Goal: Information Seeking & Learning: Learn about a topic

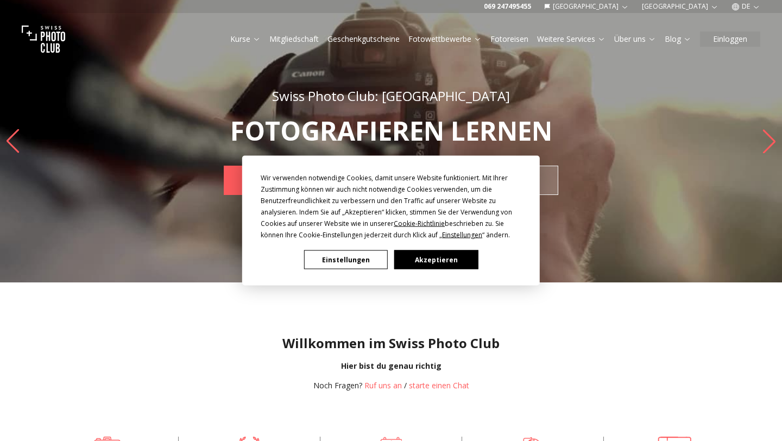
click at [459, 255] on button "Akzeptieren" at bounding box center [436, 259] width 84 height 19
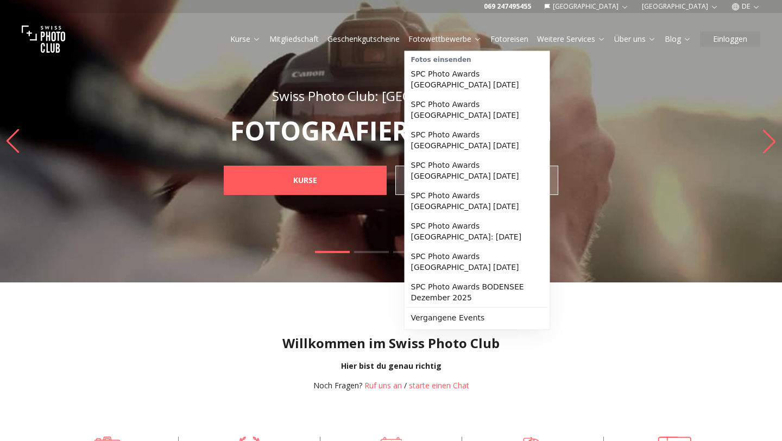
click at [456, 42] on link "Fotowettbewerbe" at bounding box center [444, 39] width 73 height 11
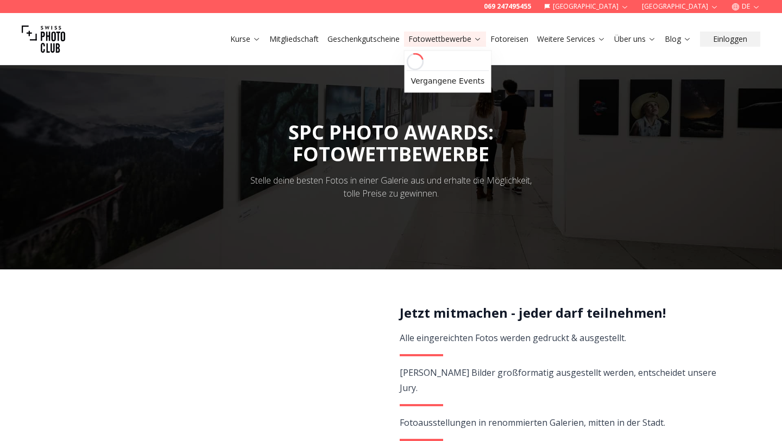
click at [456, 42] on link "Fotowettbewerbe" at bounding box center [444, 39] width 73 height 11
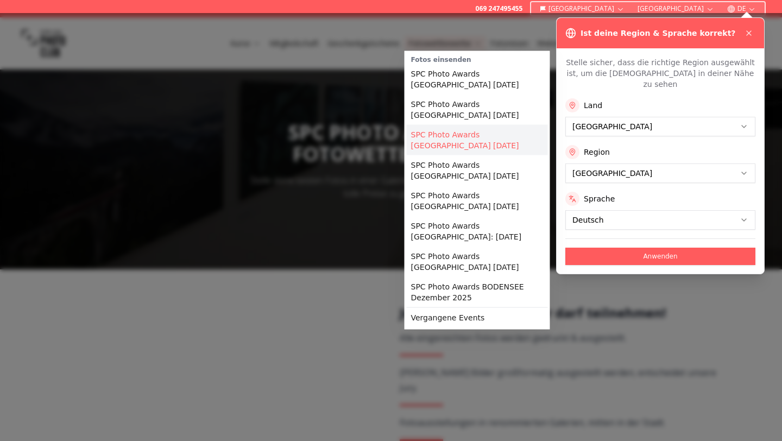
click at [467, 139] on link "SPC Photo Awards [GEOGRAPHIC_DATA] [DATE]" at bounding box center [477, 140] width 141 height 30
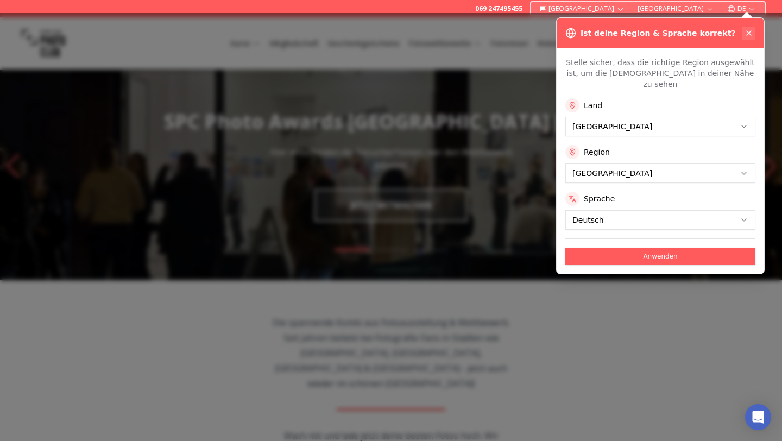
click at [752, 29] on icon at bounding box center [748, 33] width 9 height 9
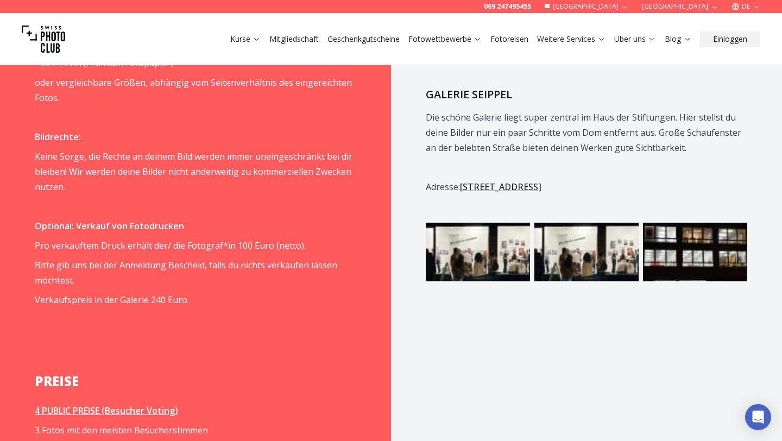
scroll to position [1075, 0]
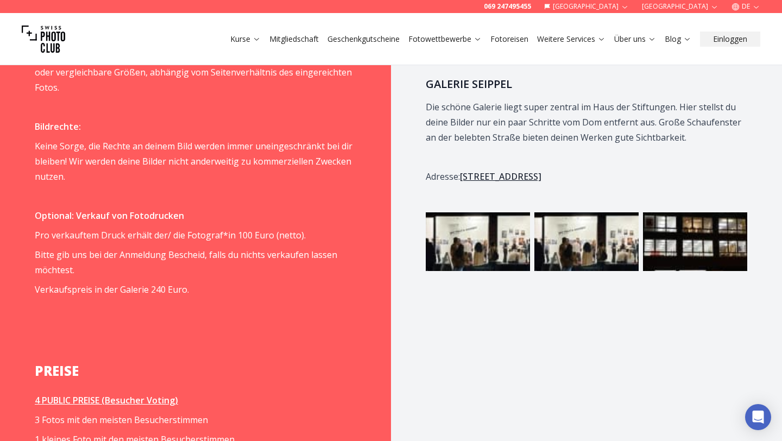
click at [489, 221] on img at bounding box center [478, 241] width 104 height 59
click at [580, 230] on img at bounding box center [586, 241] width 104 height 59
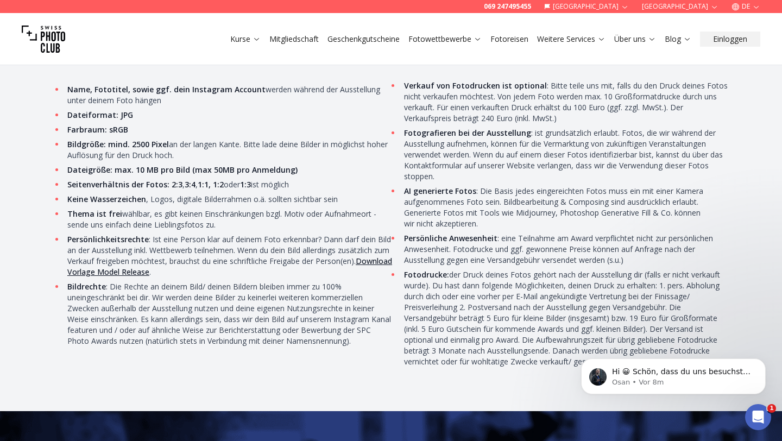
scroll to position [3475, 0]
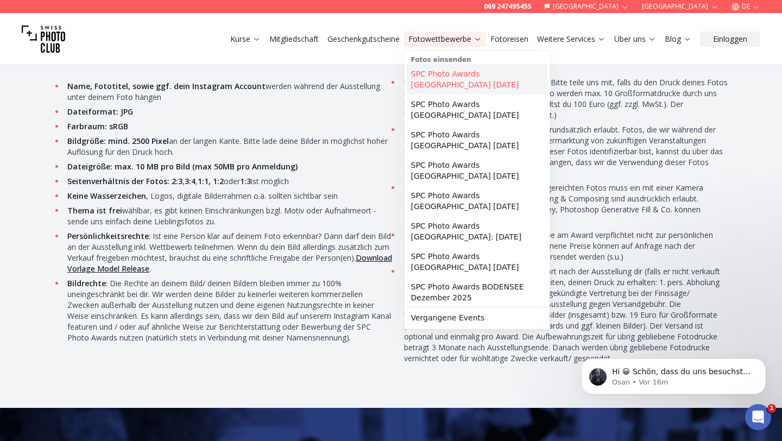
click at [469, 76] on link "SPC Photo Awards [GEOGRAPHIC_DATA] [DATE]" at bounding box center [477, 79] width 141 height 30
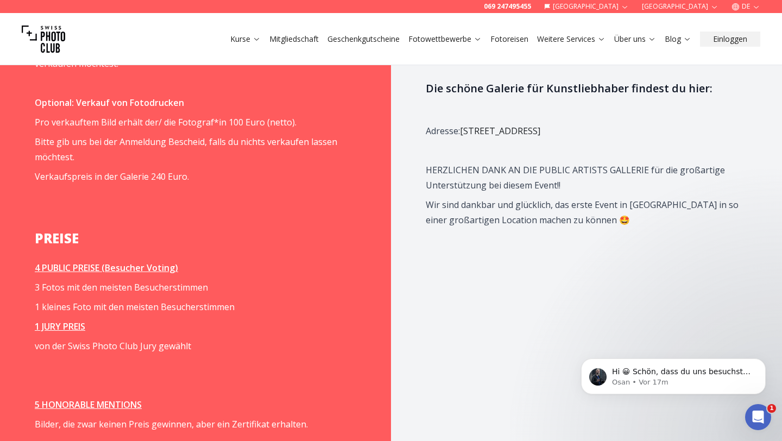
scroll to position [1317, 0]
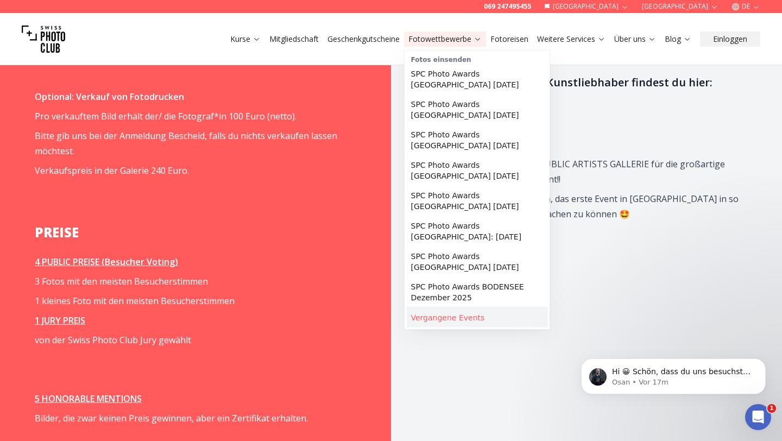
click at [445, 320] on link "Vergangene Events" at bounding box center [477, 318] width 141 height 20
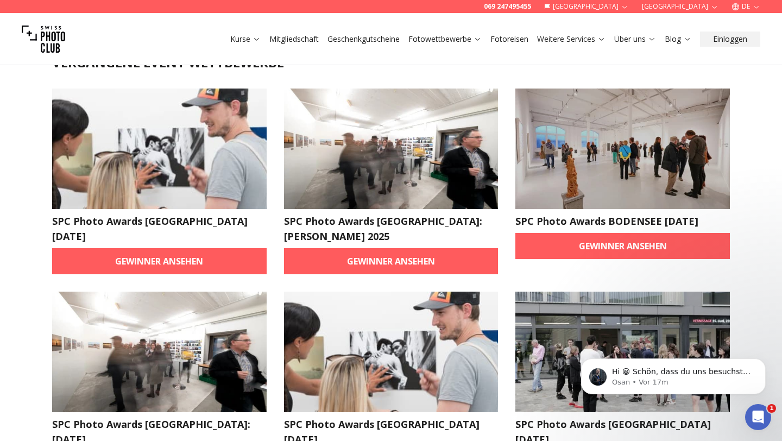
scroll to position [53, 0]
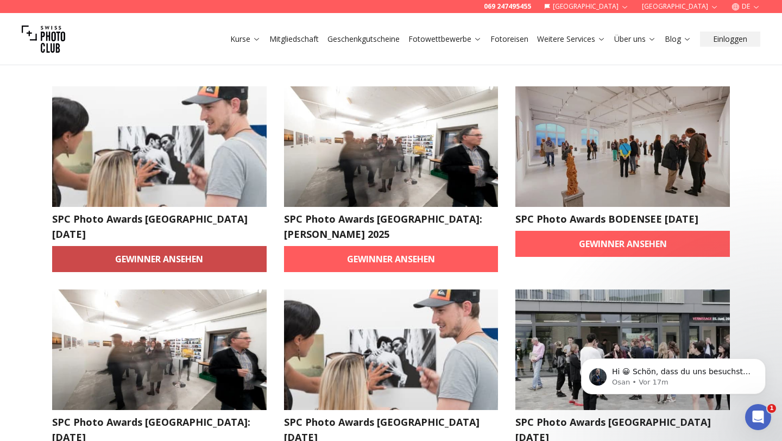
click at [145, 258] on link "Gewinner ansehen" at bounding box center [159, 259] width 214 height 26
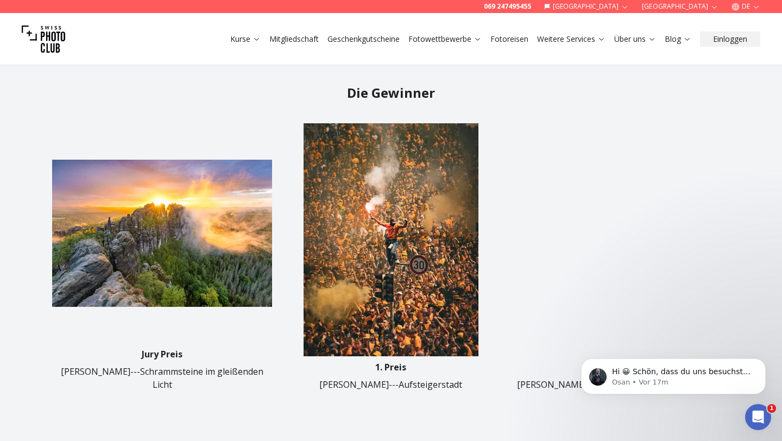
scroll to position [313, 0]
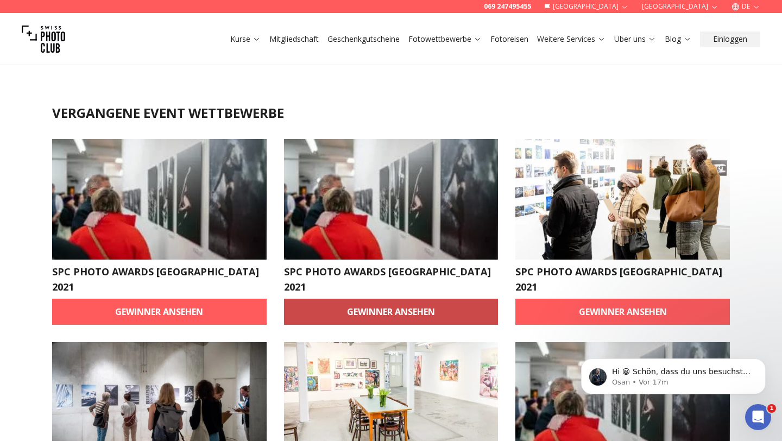
click at [374, 308] on link "Gewinner ansehen" at bounding box center [391, 312] width 214 height 26
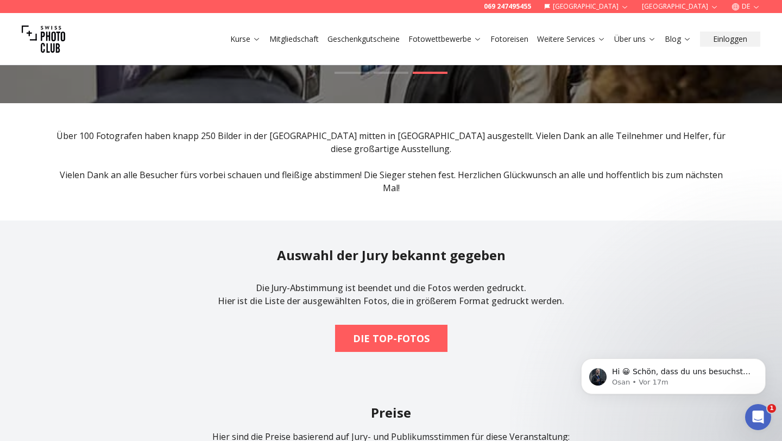
scroll to position [232, 0]
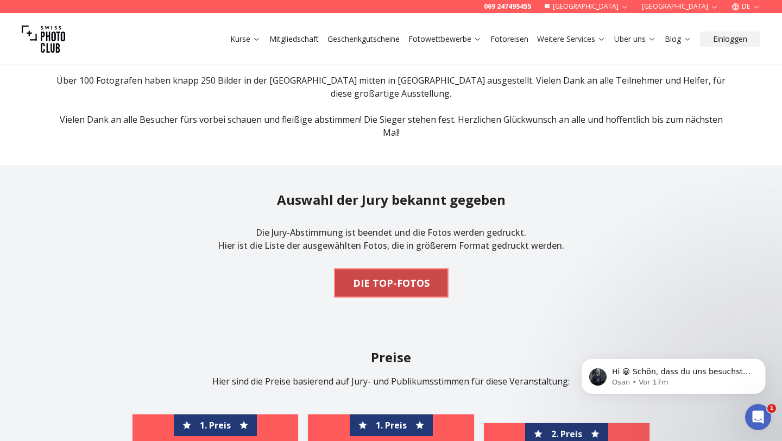
click at [374, 280] on b "DIE TOP-FOTOS" at bounding box center [391, 282] width 77 height 15
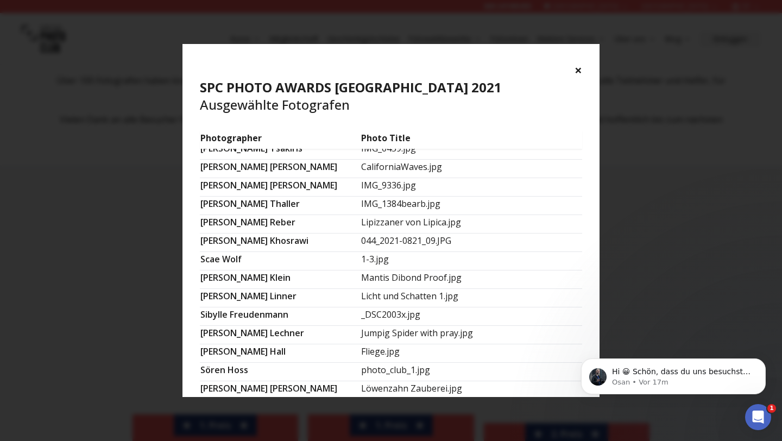
scroll to position [566, 0]
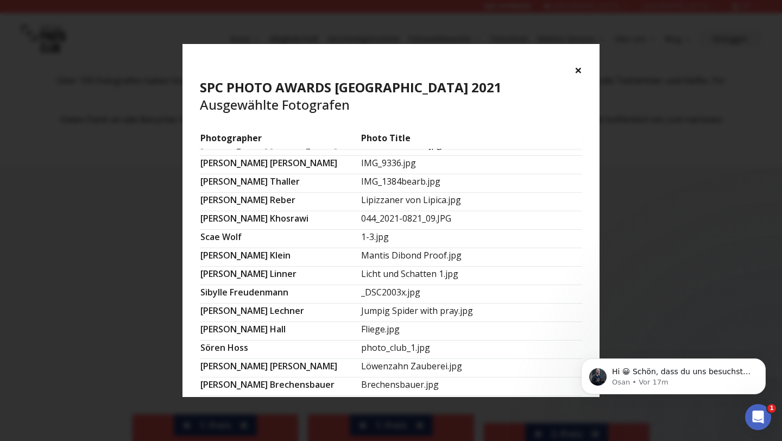
click at [578, 68] on button "×" at bounding box center [579, 69] width 8 height 17
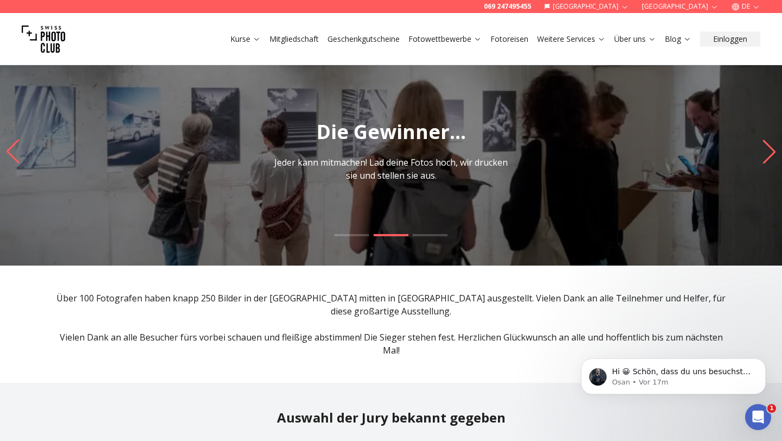
scroll to position [0, 0]
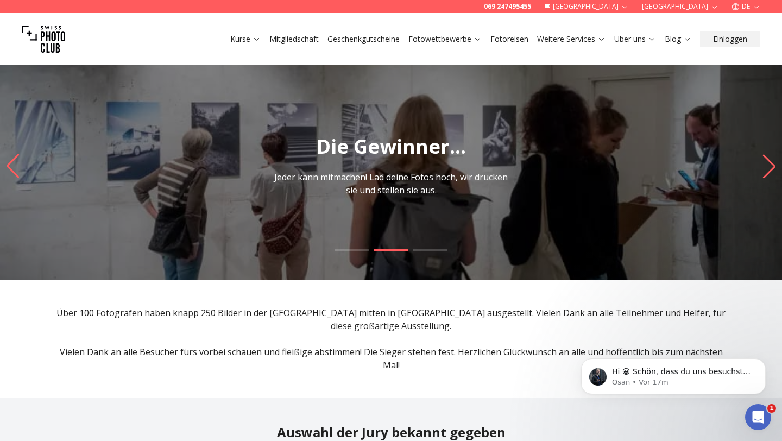
click at [774, 168] on icon "Next slide" at bounding box center [769, 167] width 12 height 24
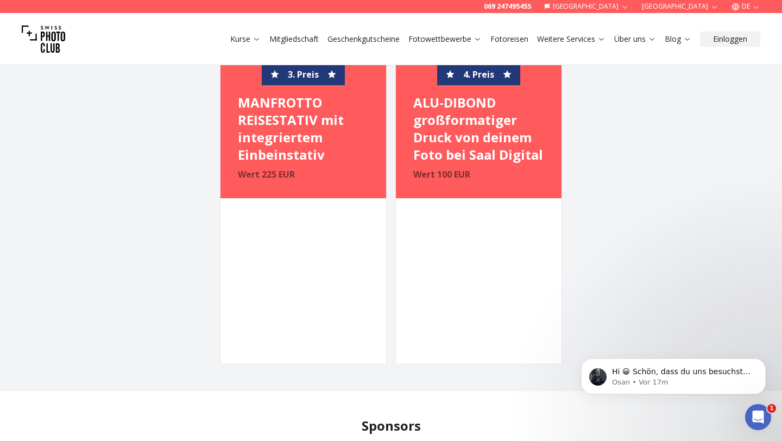
scroll to position [896, 0]
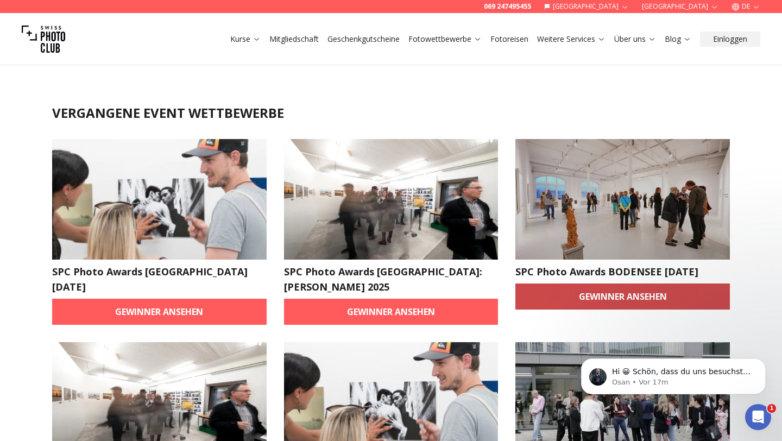
click at [614, 294] on link "Gewinner ansehen" at bounding box center [622, 296] width 214 height 26
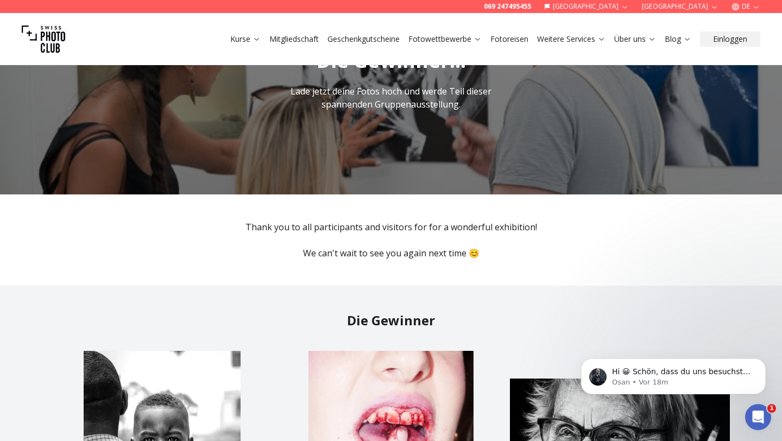
scroll to position [85, 0]
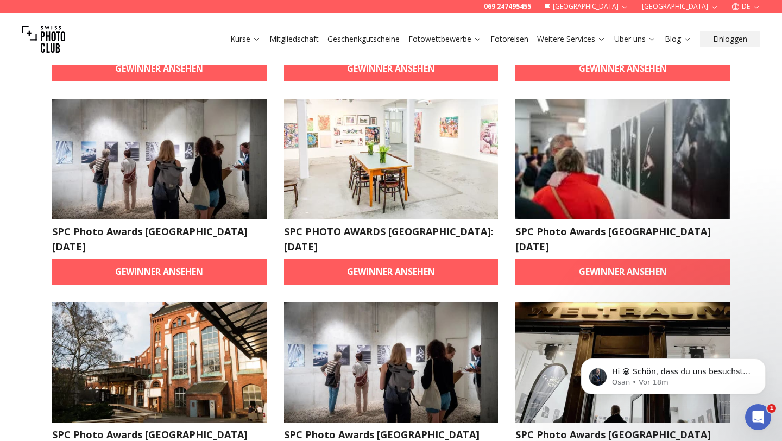
scroll to position [244, 0]
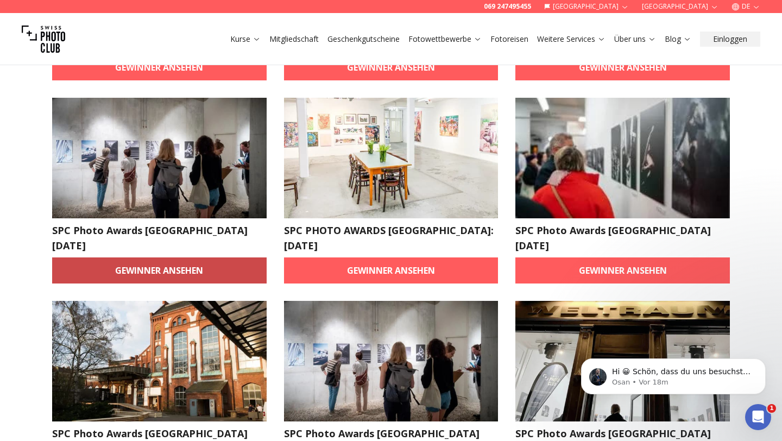
click at [172, 257] on link "Gewinner ansehen" at bounding box center [159, 270] width 214 height 26
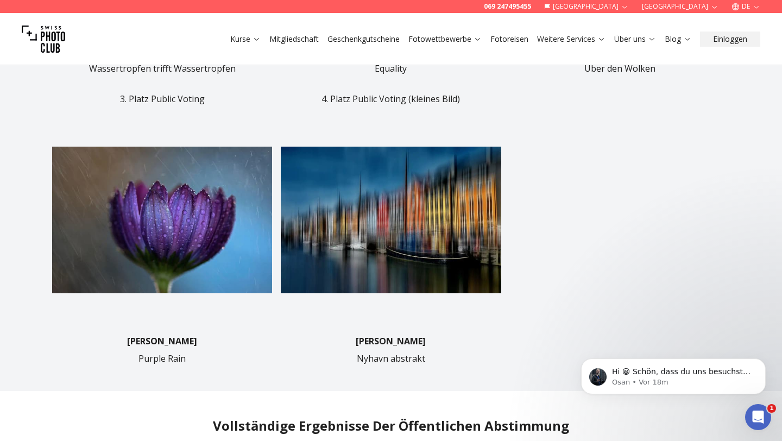
scroll to position [618, 0]
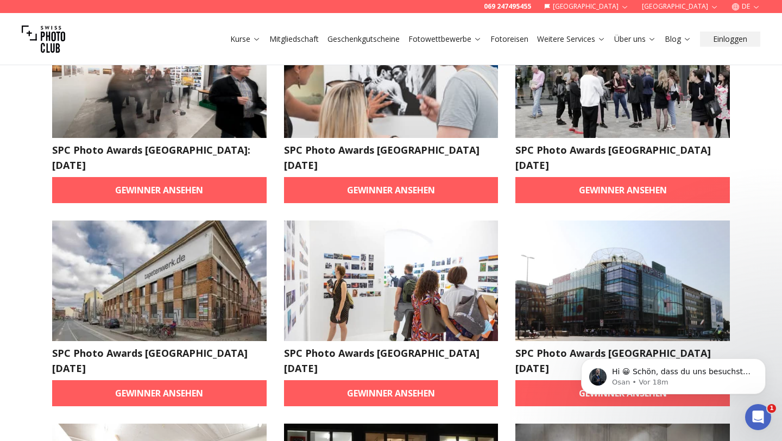
scroll to position [327, 0]
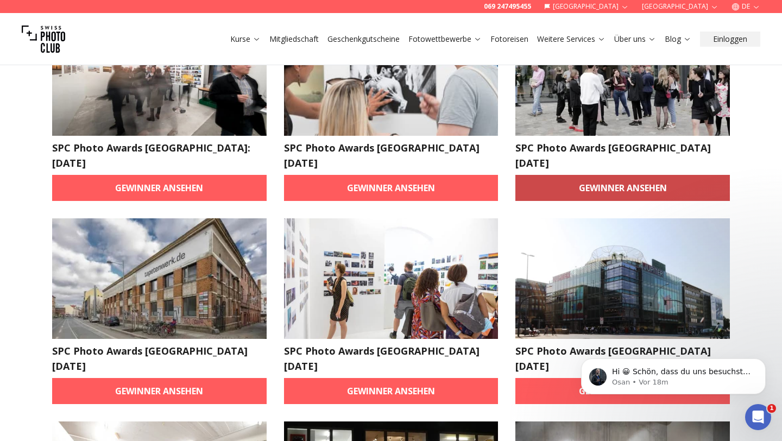
click at [628, 177] on link "Gewinner ansehen" at bounding box center [622, 188] width 214 height 26
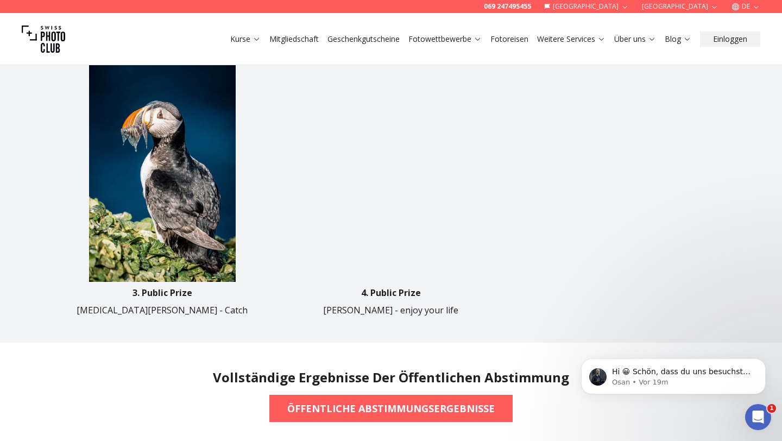
scroll to position [729, 0]
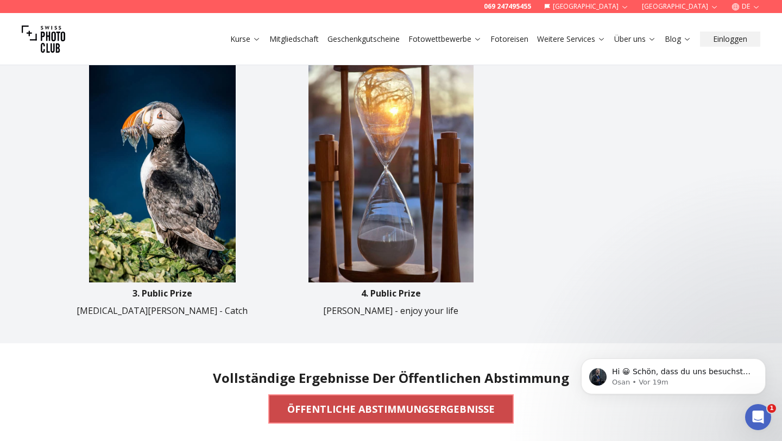
click at [332, 404] on b "ÖFFENTLICHE ABSTIMMUNGSERGEBNISSE" at bounding box center [390, 408] width 207 height 15
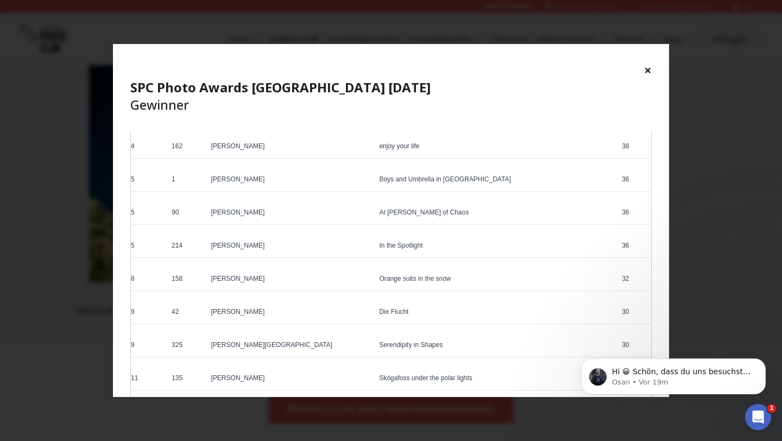
scroll to position [151, 0]
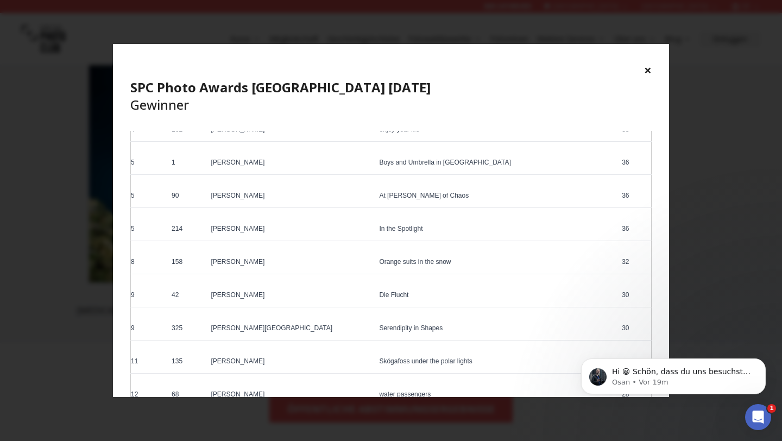
click at [647, 69] on button "×" at bounding box center [648, 69] width 8 height 17
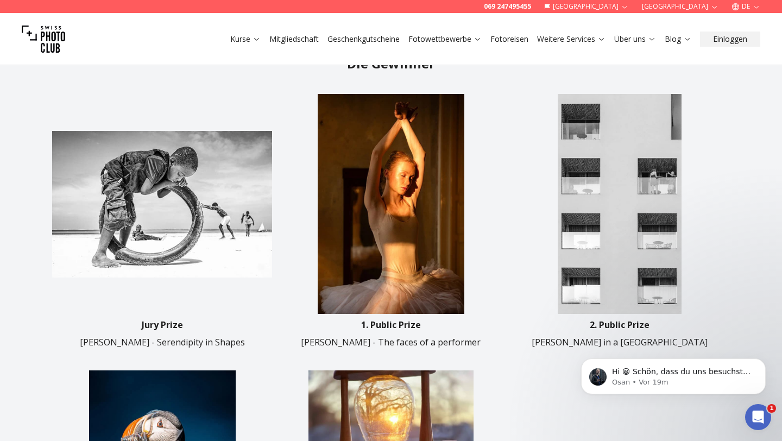
scroll to position [355, 0]
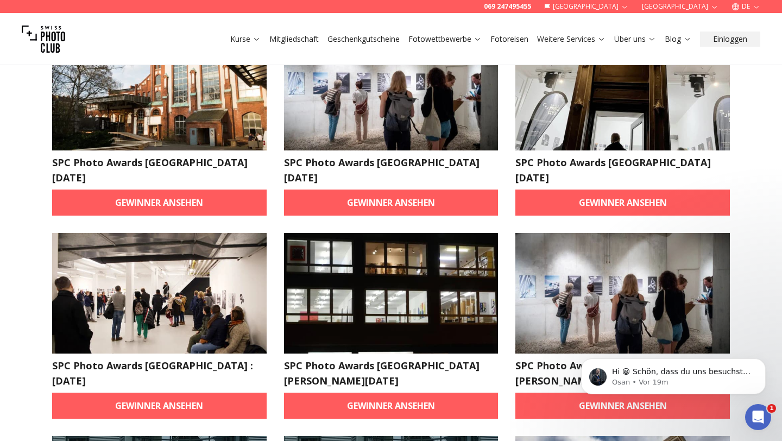
scroll to position [516, 0]
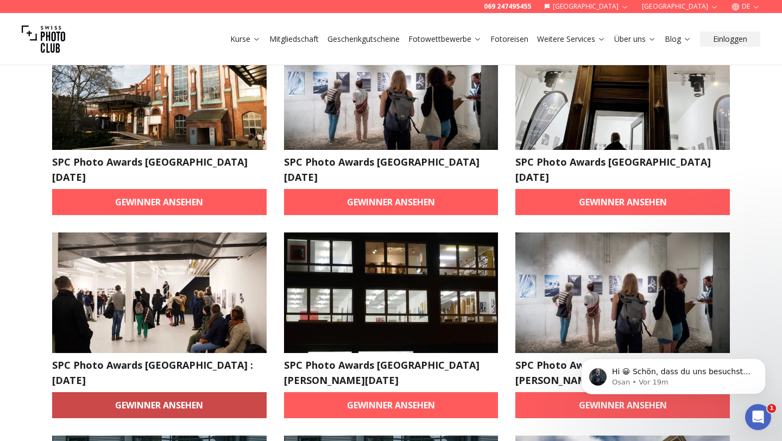
click at [151, 392] on link "Gewinner ansehen" at bounding box center [159, 405] width 214 height 26
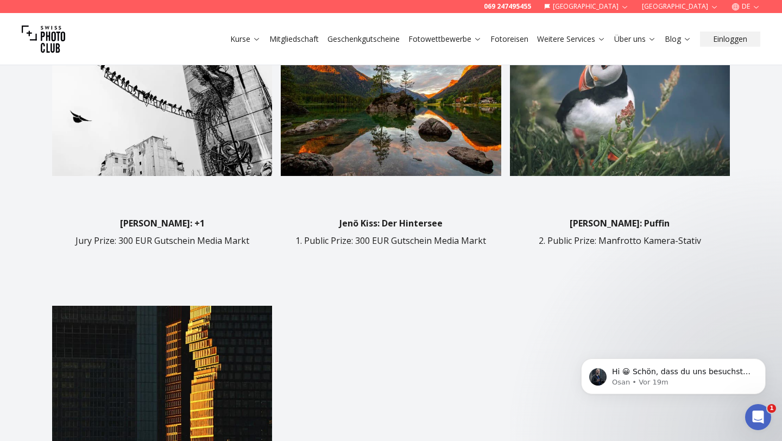
scroll to position [323, 0]
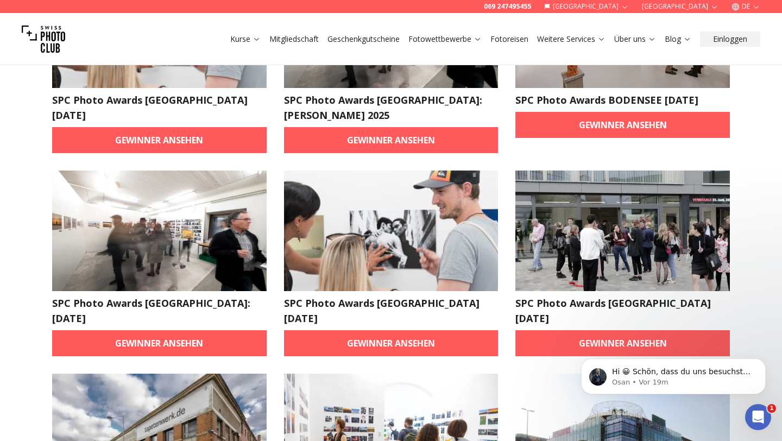
scroll to position [258, 0]
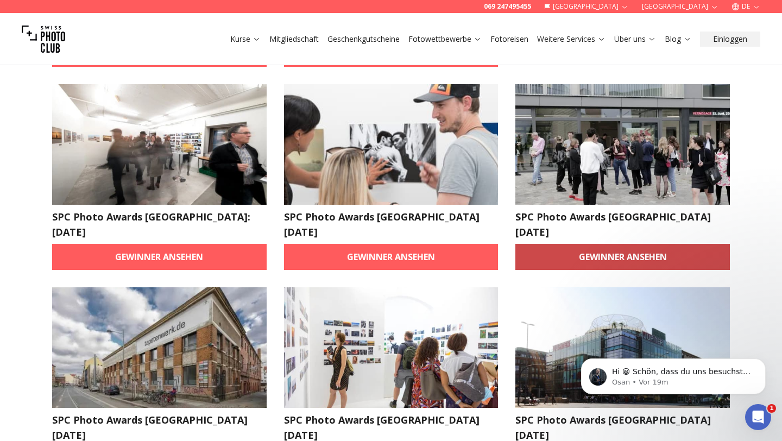
click at [611, 245] on link "Gewinner ansehen" at bounding box center [622, 257] width 214 height 26
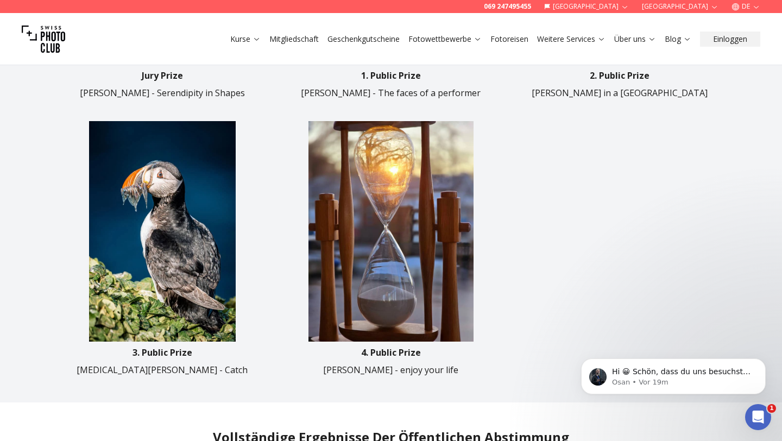
scroll to position [666, 0]
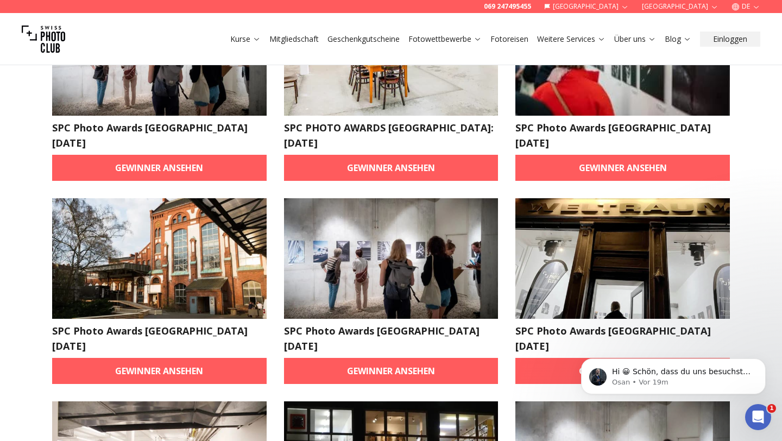
scroll to position [362, 0]
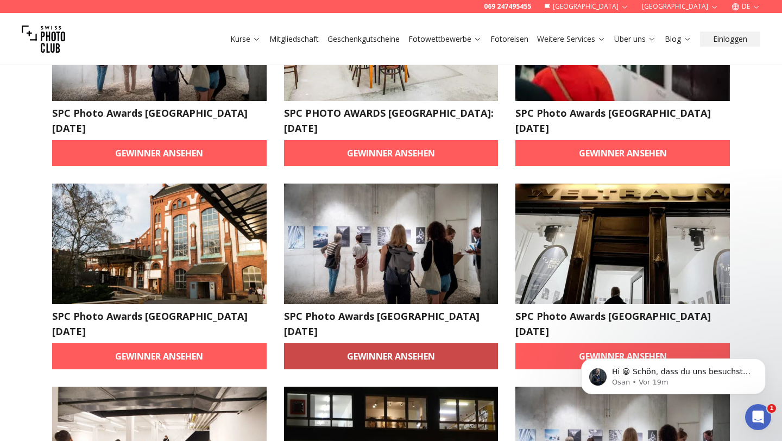
click at [376, 343] on link "Gewinner ansehen" at bounding box center [391, 356] width 214 height 26
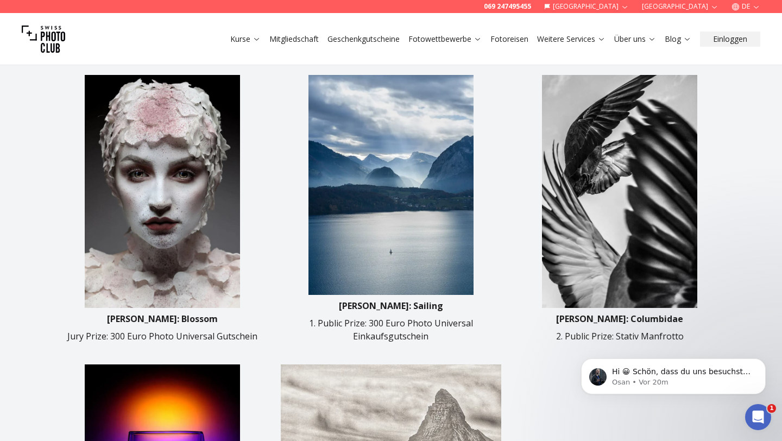
scroll to position [373, 0]
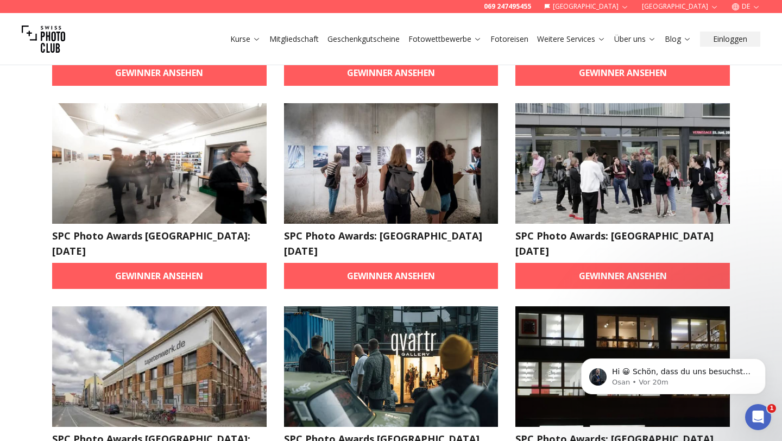
scroll to position [851, 0]
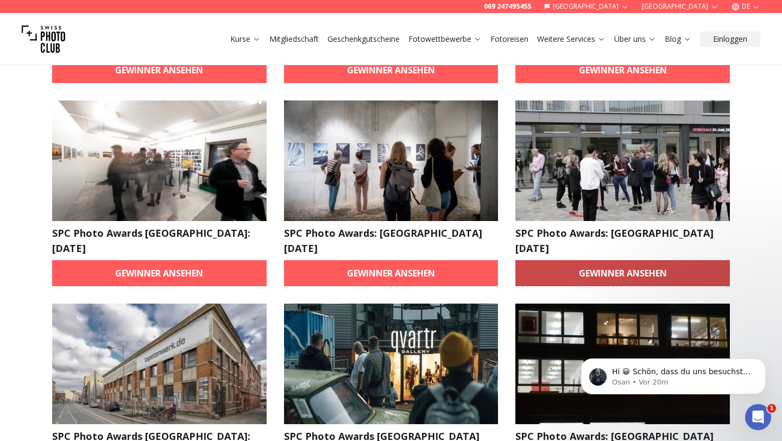
click at [632, 260] on link "Gewinner ansehen" at bounding box center [622, 273] width 214 height 26
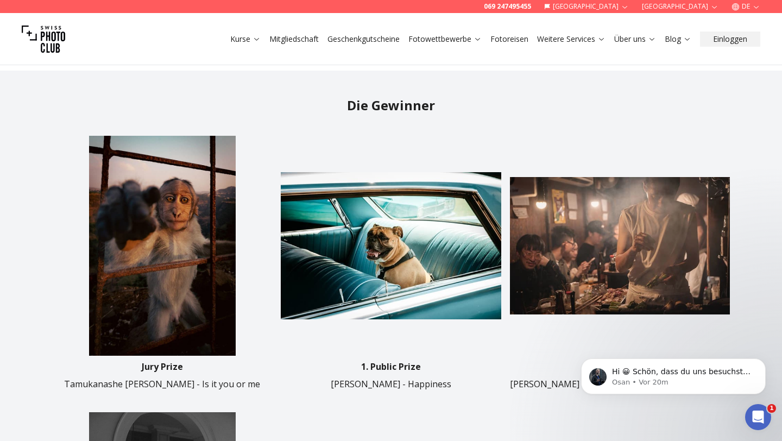
scroll to position [311, 0]
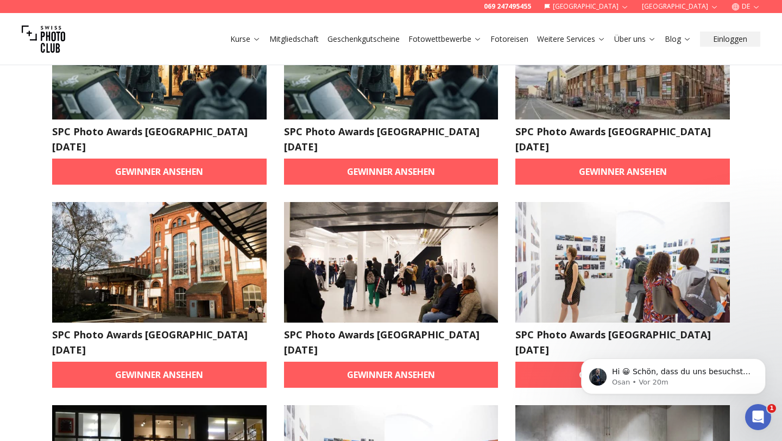
scroll to position [955, 0]
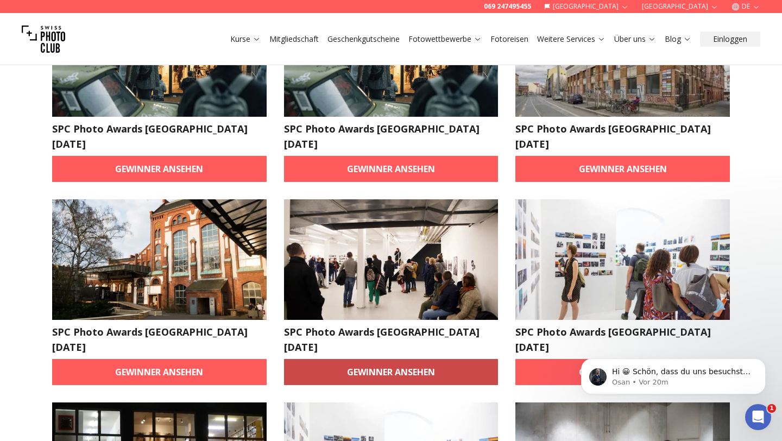
click at [414, 359] on link "Gewinner ansehen" at bounding box center [391, 372] width 214 height 26
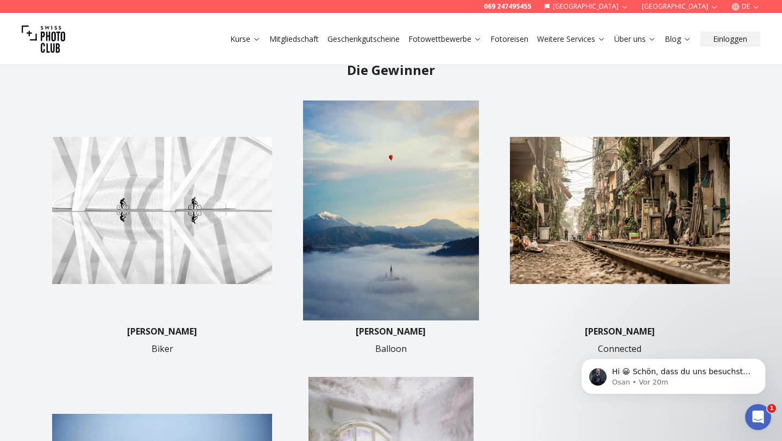
scroll to position [337, 0]
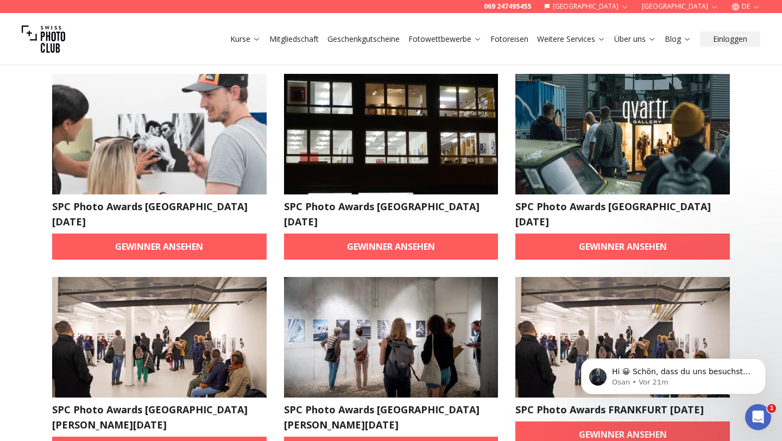
scroll to position [1687, 0]
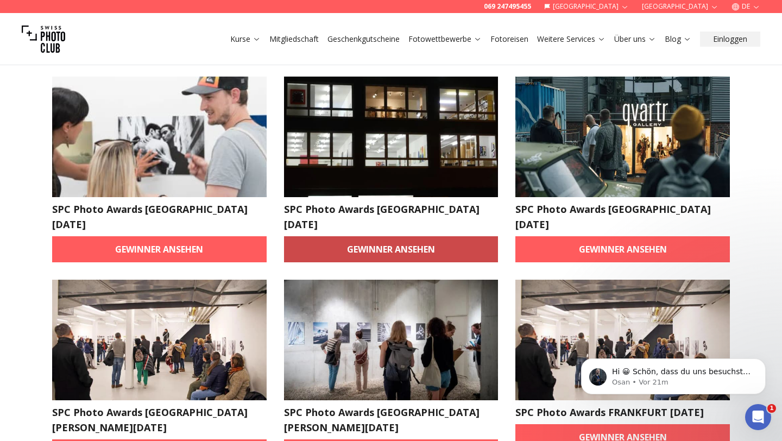
click at [416, 236] on link "Gewinner ansehen" at bounding box center [391, 249] width 214 height 26
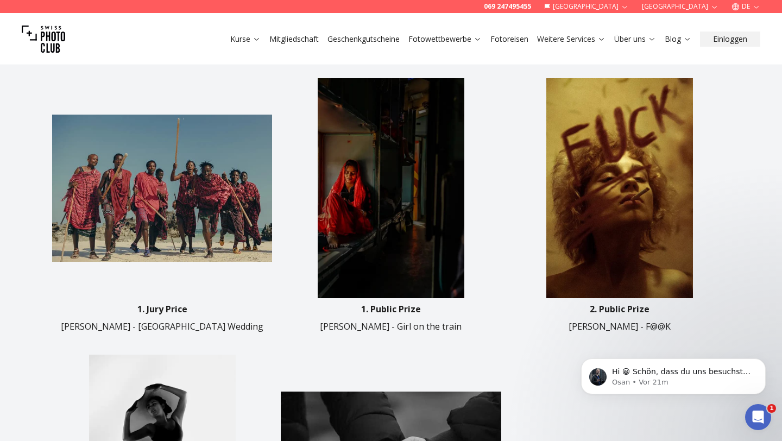
scroll to position [369, 0]
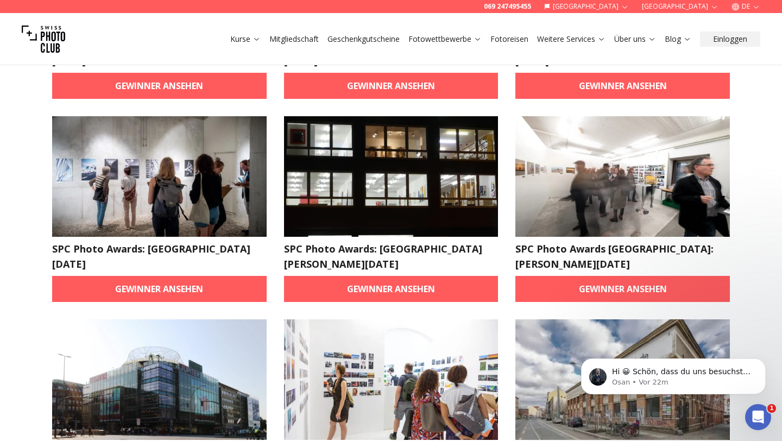
scroll to position [2862, 0]
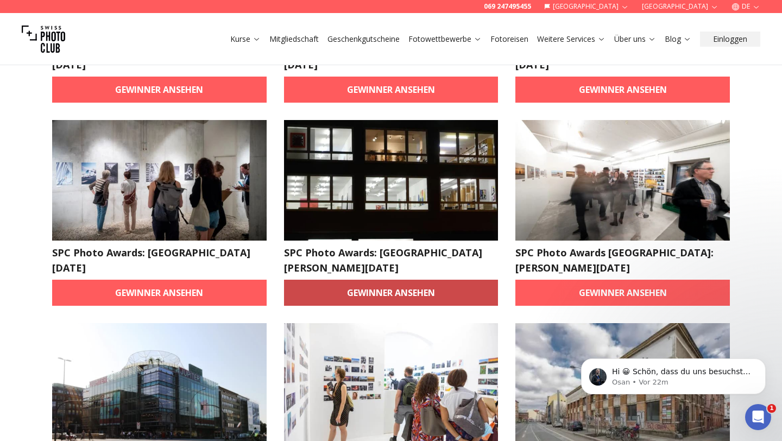
click at [397, 280] on link "Gewinner ansehen" at bounding box center [391, 293] width 214 height 26
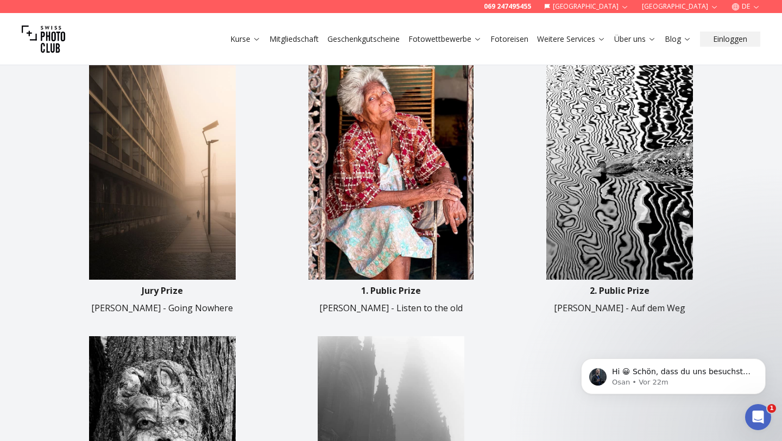
scroll to position [376, 0]
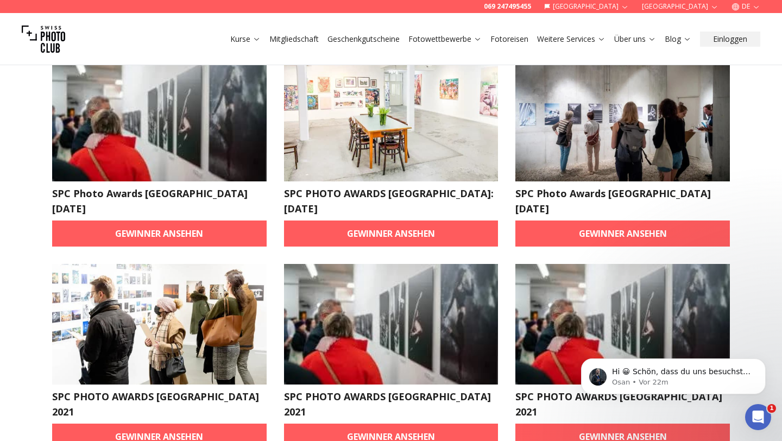
scroll to position [3326, 0]
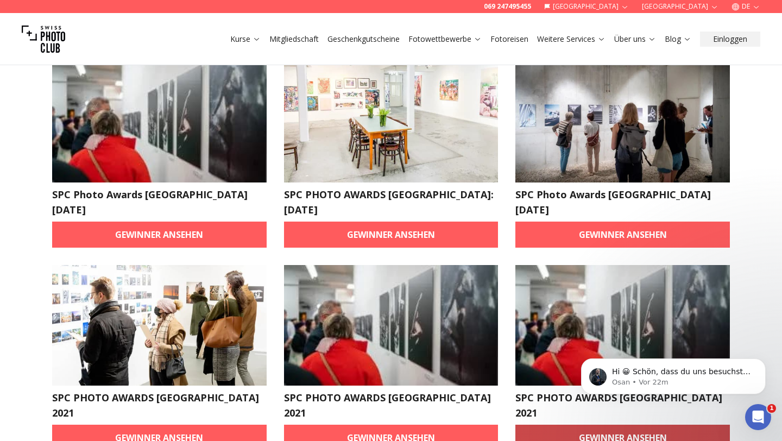
click at [597, 425] on link "Gewinner ansehen" at bounding box center [622, 438] width 214 height 26
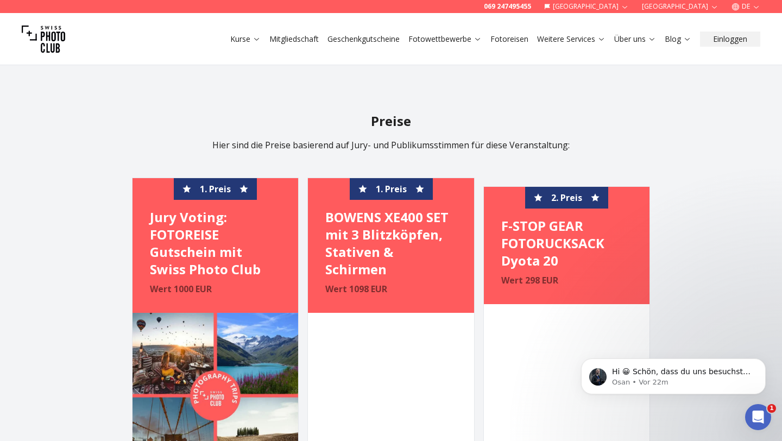
scroll to position [484, 0]
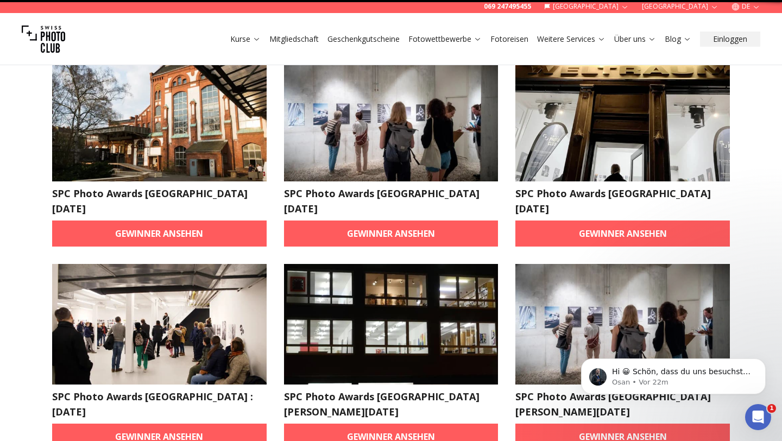
scroll to position [1, 0]
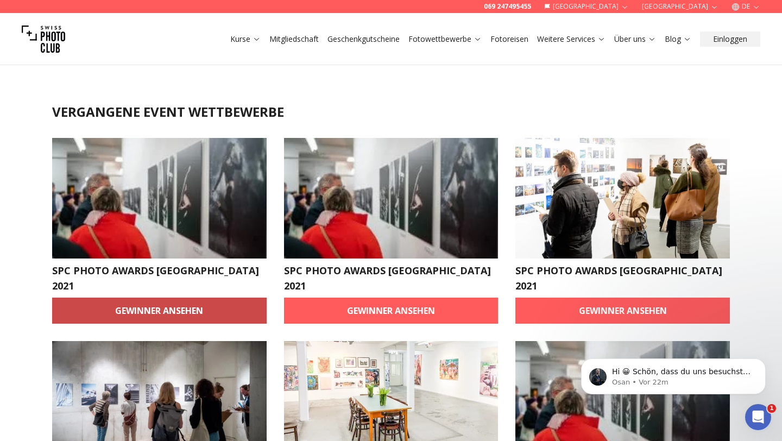
click at [151, 298] on link "Gewinner ansehen" at bounding box center [159, 311] width 214 height 26
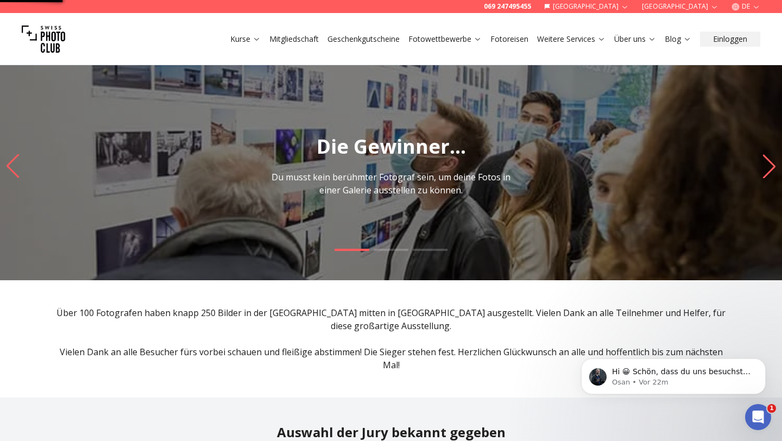
scroll to position [1, 0]
